Goal: Task Accomplishment & Management: Use online tool/utility

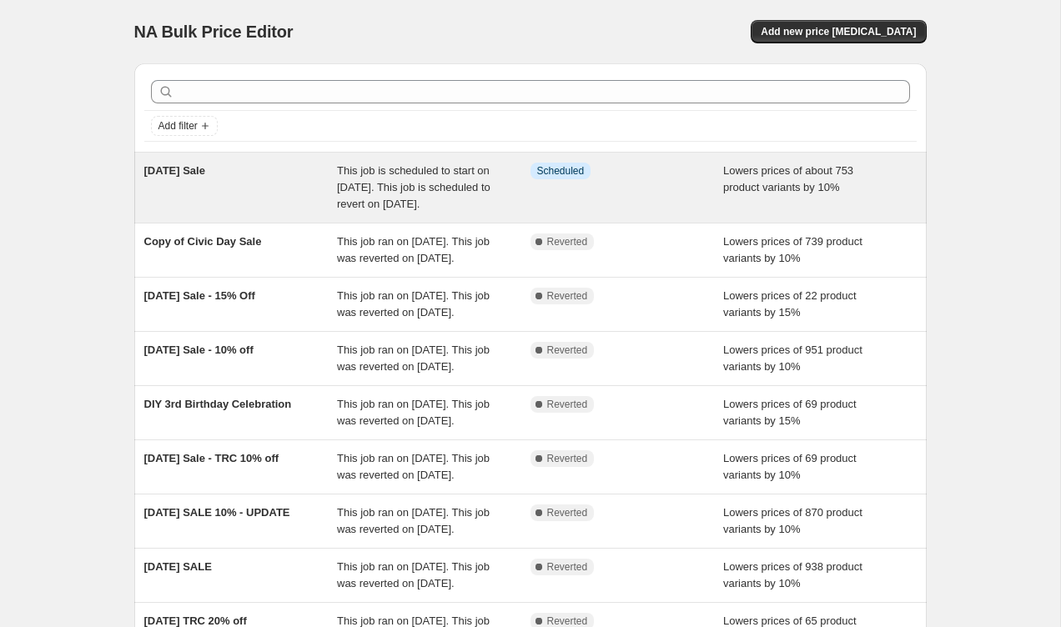
click at [519, 190] on div "This job is scheduled to start on [DATE]. This job is scheduled to revert on [D…" at bounding box center [433, 188] width 193 height 50
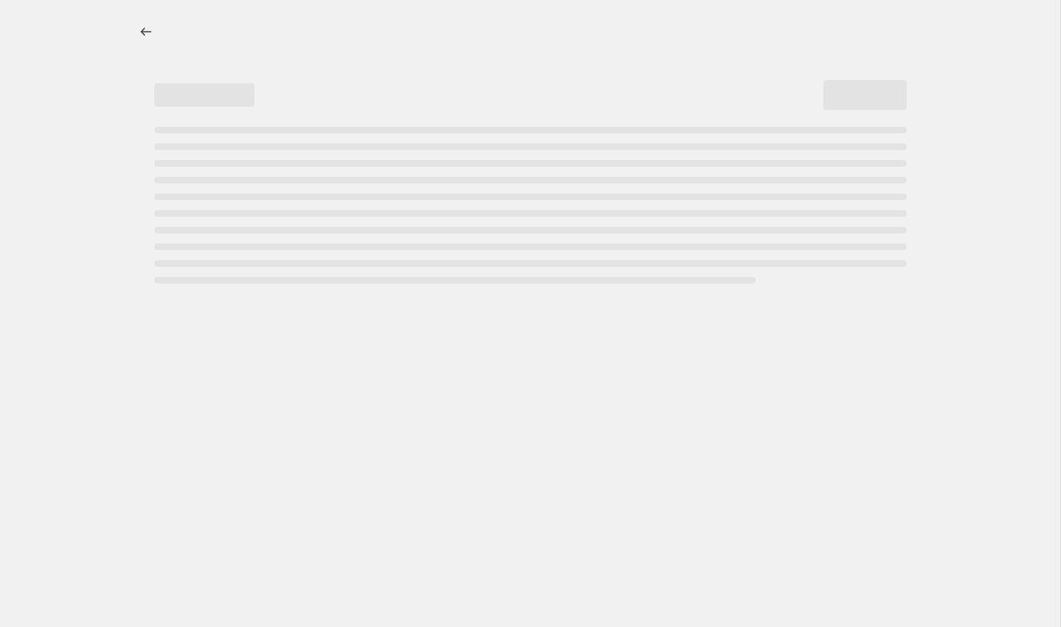
select select "percentage"
select select "collection"
select select "vendor"
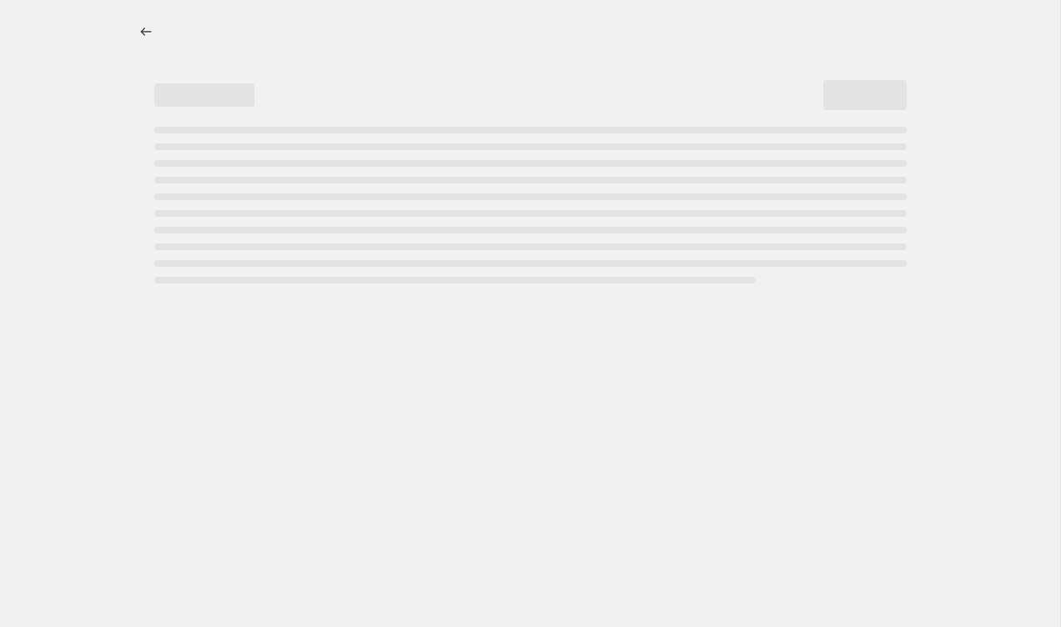
select select "vendor"
select select "tag"
select select "vendor"
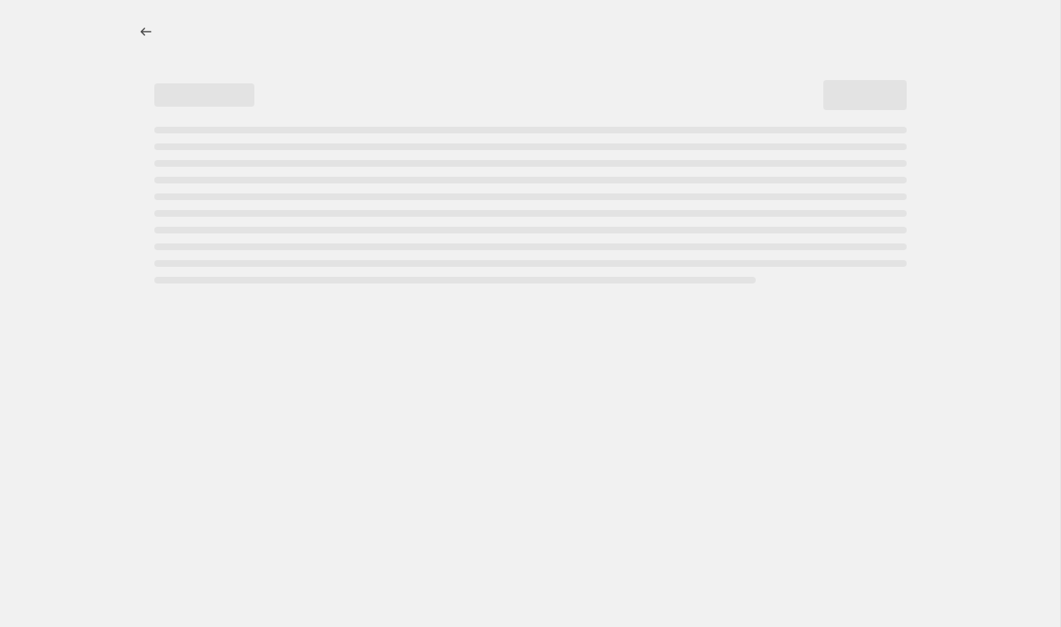
select select "vendor"
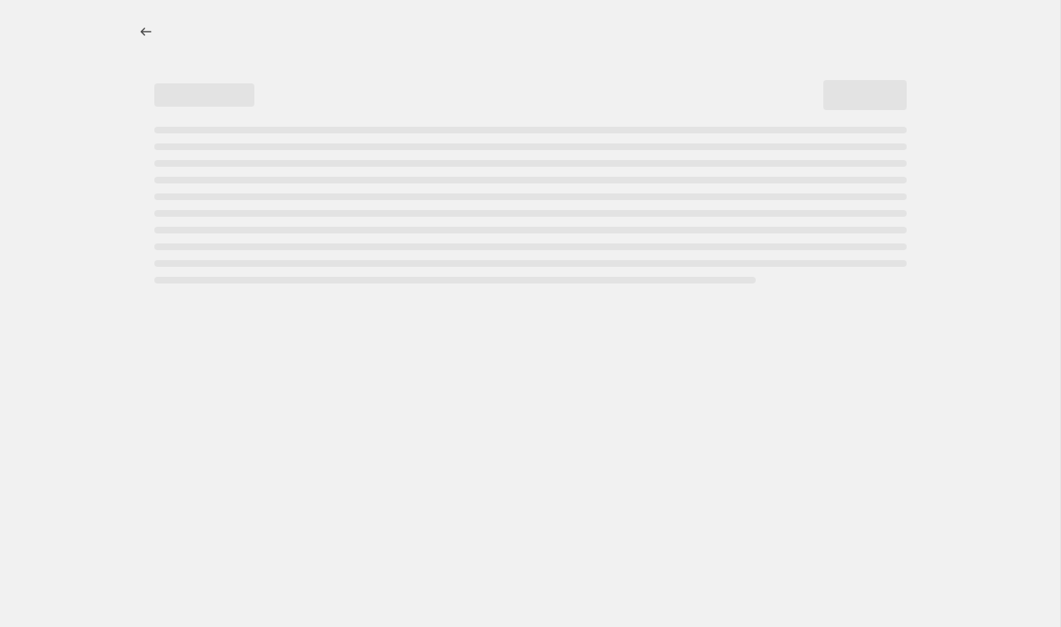
select select "vendor"
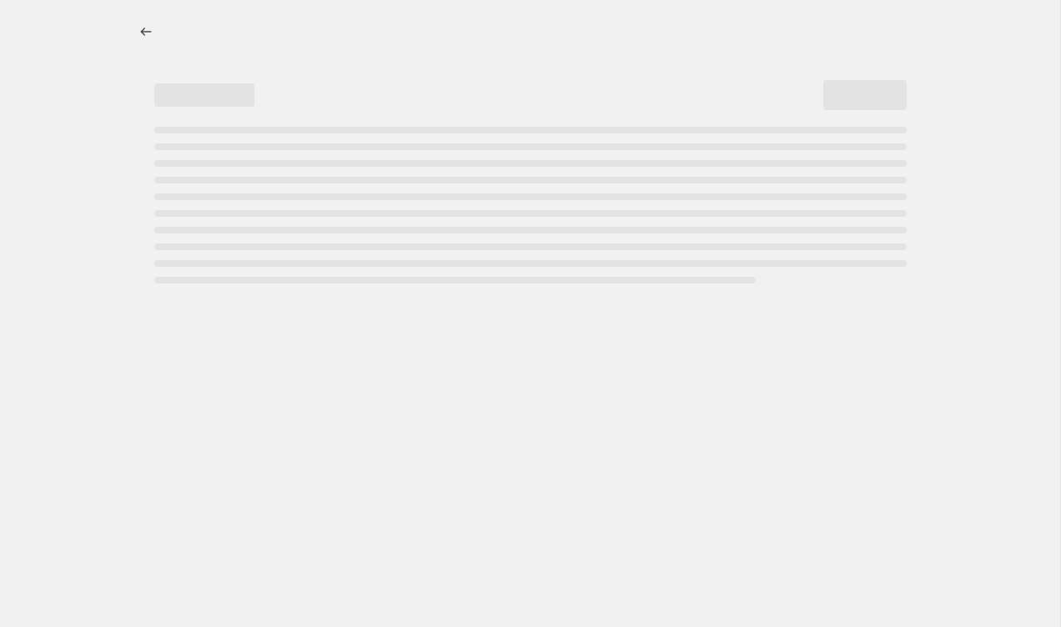
select select "vendor"
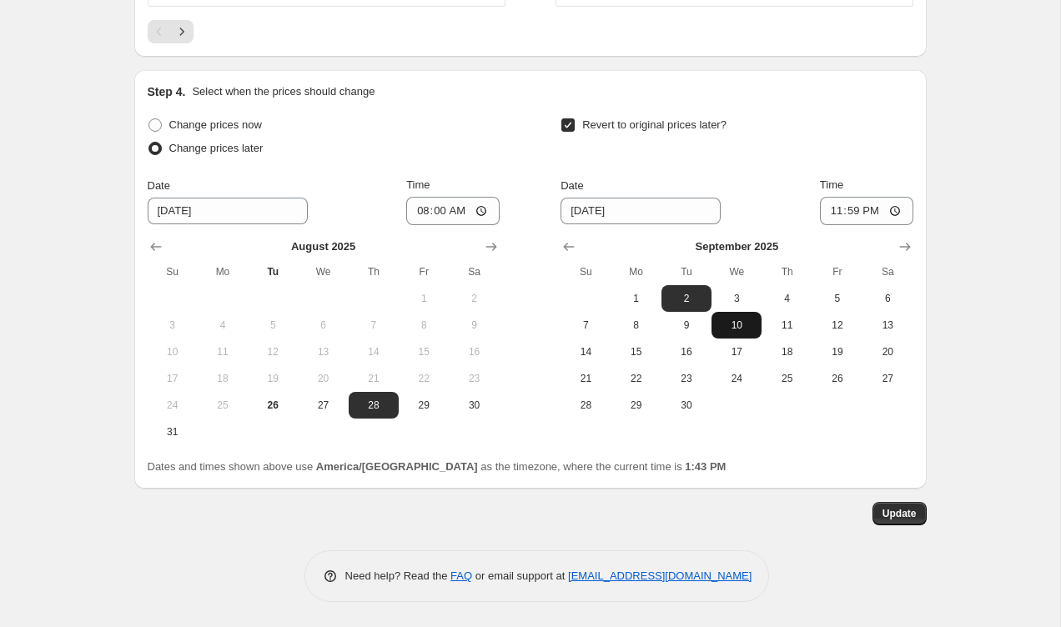
scroll to position [2565, 0]
click at [449, 213] on input "08:00" at bounding box center [452, 211] width 93 height 28
type input "02:00"
type input "00:00"
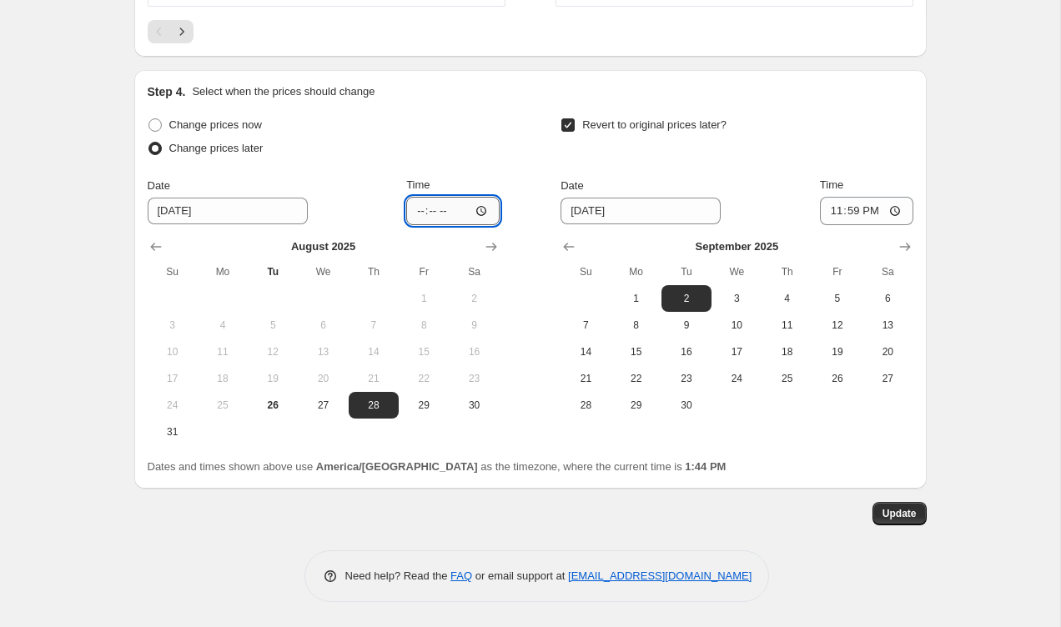
click at [444, 212] on input "Time" at bounding box center [452, 211] width 93 height 28
click at [486, 211] on input "11:59" at bounding box center [452, 211] width 93 height 28
click at [491, 155] on div "Change prices later" at bounding box center [324, 148] width 352 height 23
click at [439, 212] on input "23:59" at bounding box center [452, 211] width 93 height 28
click at [464, 215] on input "17:59" at bounding box center [452, 211] width 93 height 28
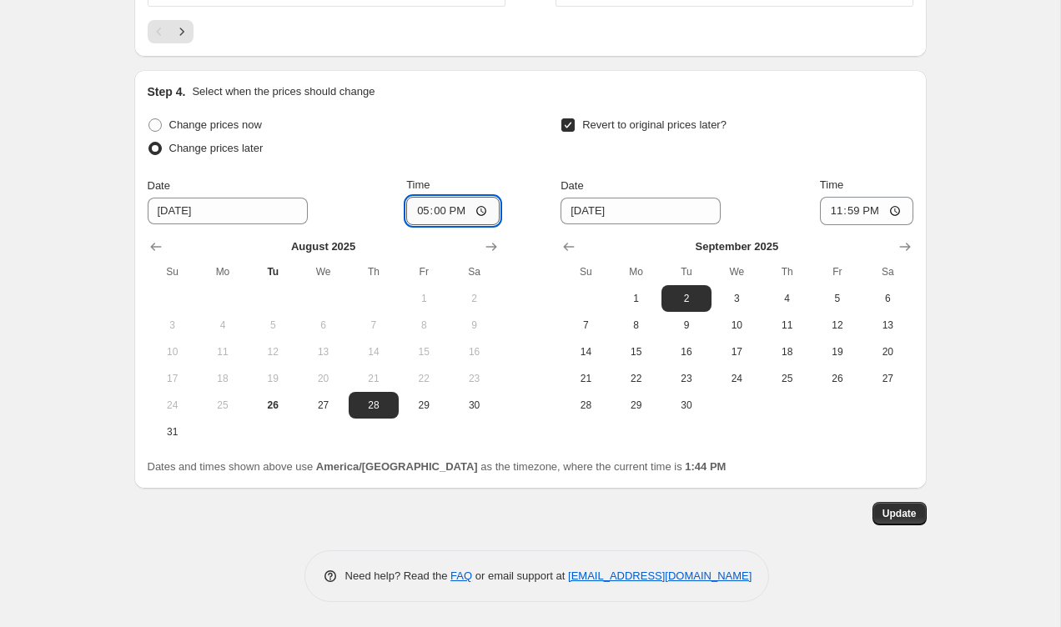
click at [481, 213] on input "17:00" at bounding box center [452, 211] width 93 height 28
type input "05:00"
click at [489, 166] on div "Change prices now Change prices later Date [DATE] Time 05:00 [DATE] Su Mo Tu We…" at bounding box center [324, 279] width 352 height 332
click at [906, 514] on span "Update" at bounding box center [899, 513] width 34 height 13
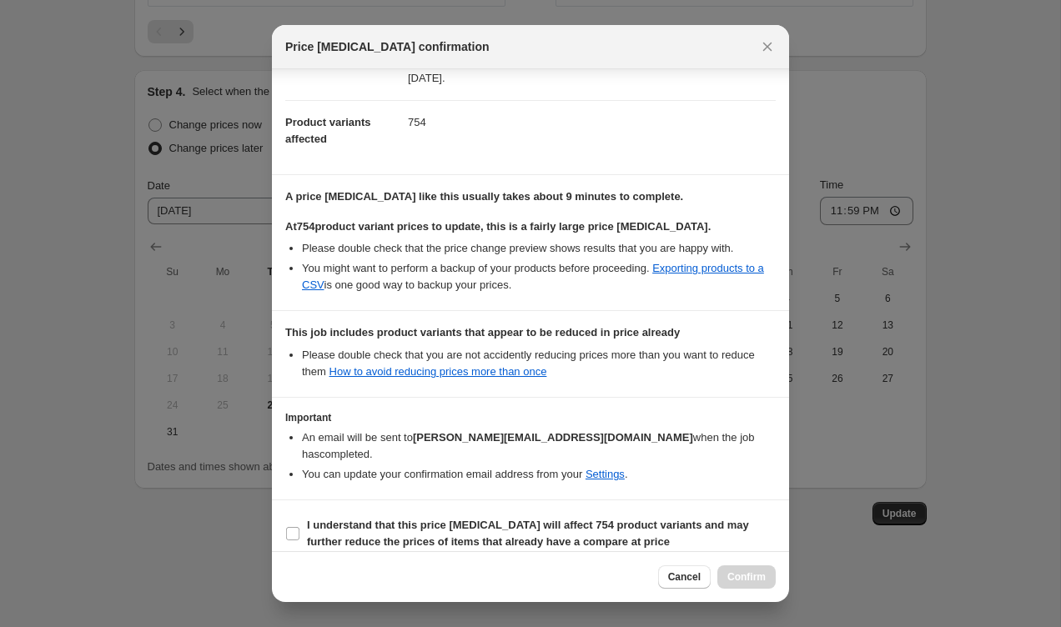
scroll to position [163, 0]
click at [299, 528] on input "I understand that this price [MEDICAL_DATA] will affect 754 product variants an…" at bounding box center [292, 534] width 13 height 13
checkbox input "true"
click at [736, 573] on span "Confirm" at bounding box center [746, 576] width 38 height 13
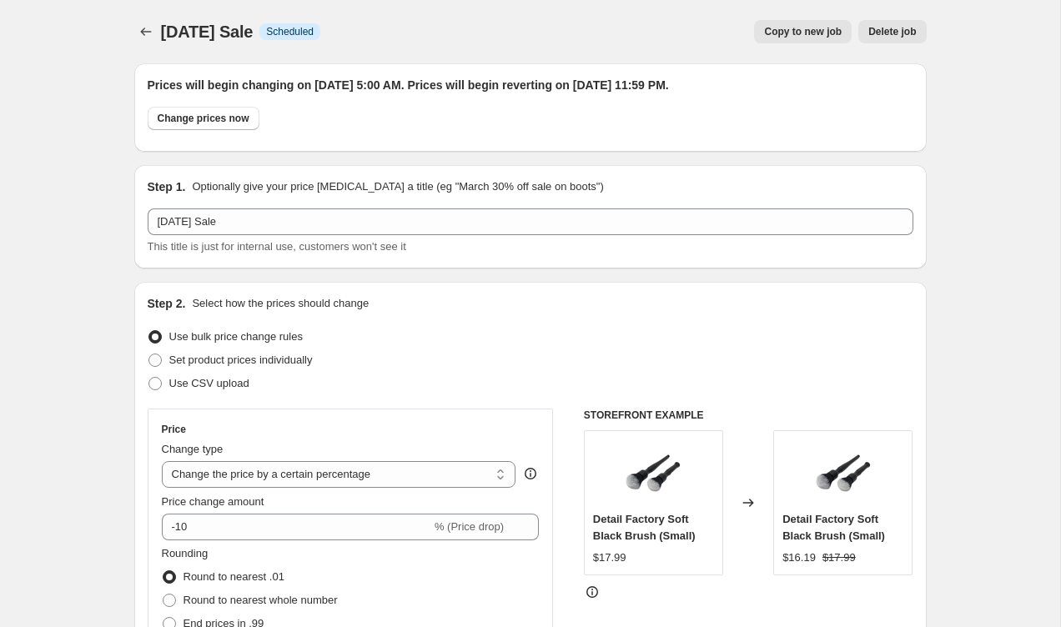
scroll to position [0, 0]
click at [144, 29] on icon "Price change jobs" at bounding box center [146, 31] width 17 height 17
